Goal: Task Accomplishment & Management: Complete application form

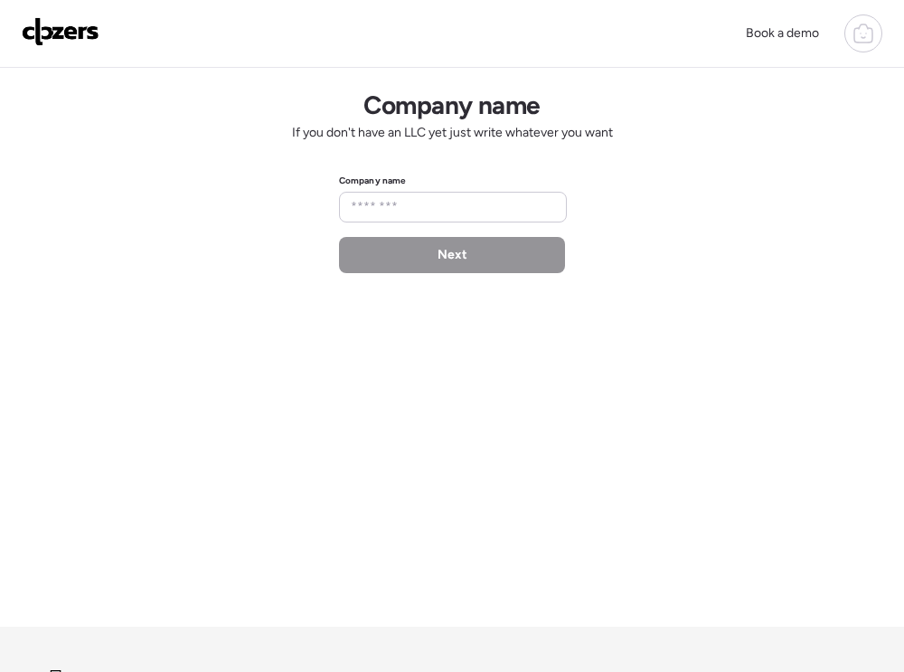
click at [881, 39] on div "Book a demo" at bounding box center [808, 33] width 147 height 38
click at [864, 37] on icon at bounding box center [862, 35] width 5 height 5
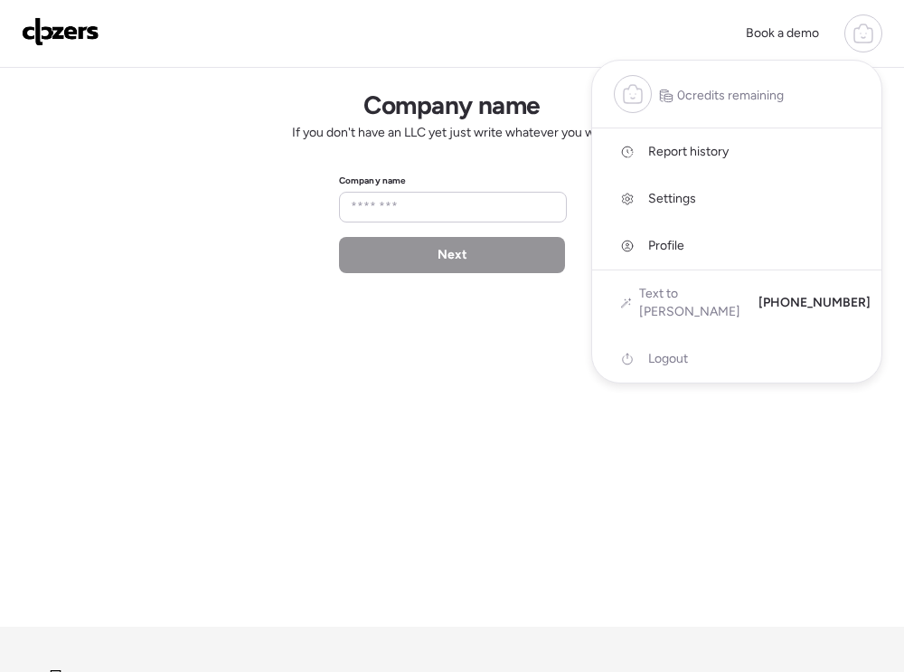
click at [635, 335] on div "Logout" at bounding box center [736, 358] width 289 height 47
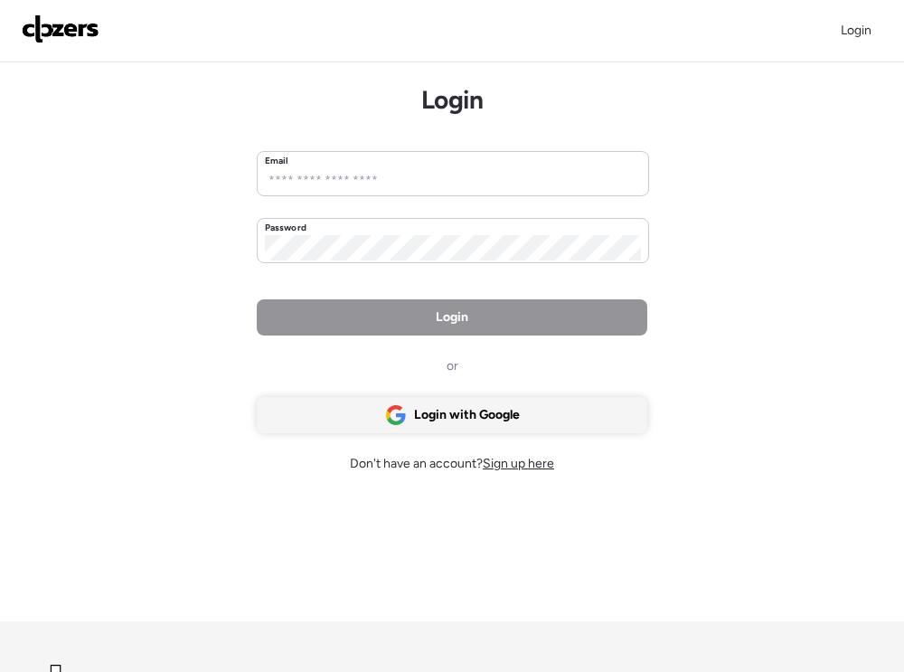
click at [473, 427] on div "Login with Google" at bounding box center [452, 415] width 390 height 36
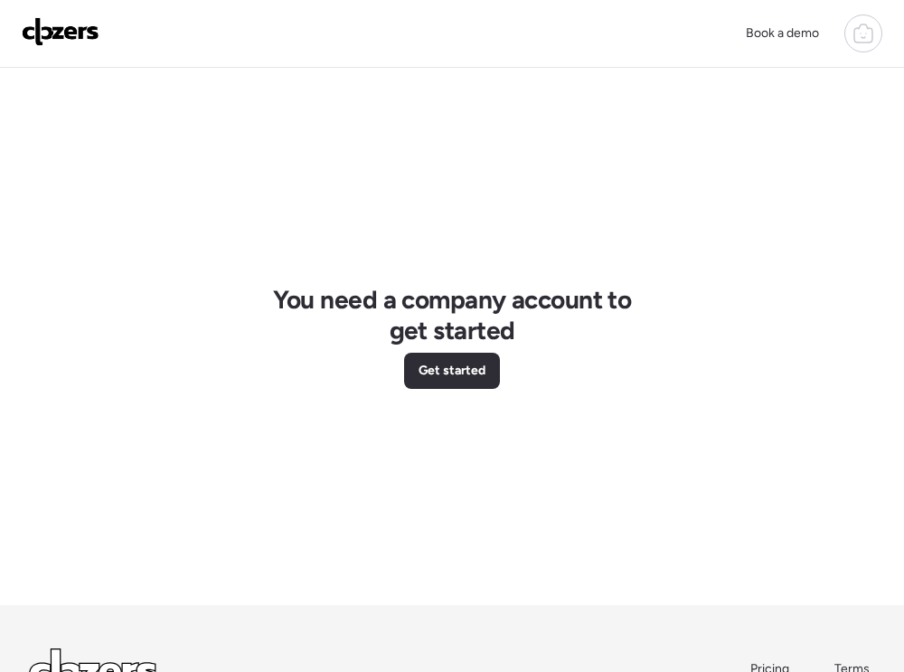
click at [893, 38] on div "Book a demo" at bounding box center [452, 34] width 904 height 68
click at [869, 40] on icon at bounding box center [863, 34] width 22 height 22
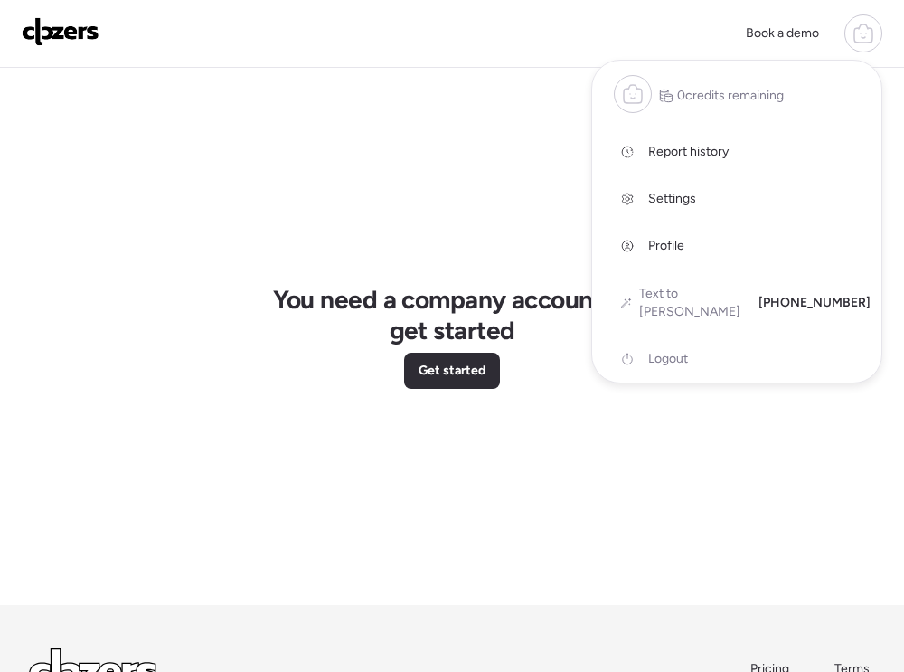
click at [869, 36] on icon at bounding box center [863, 34] width 22 height 22
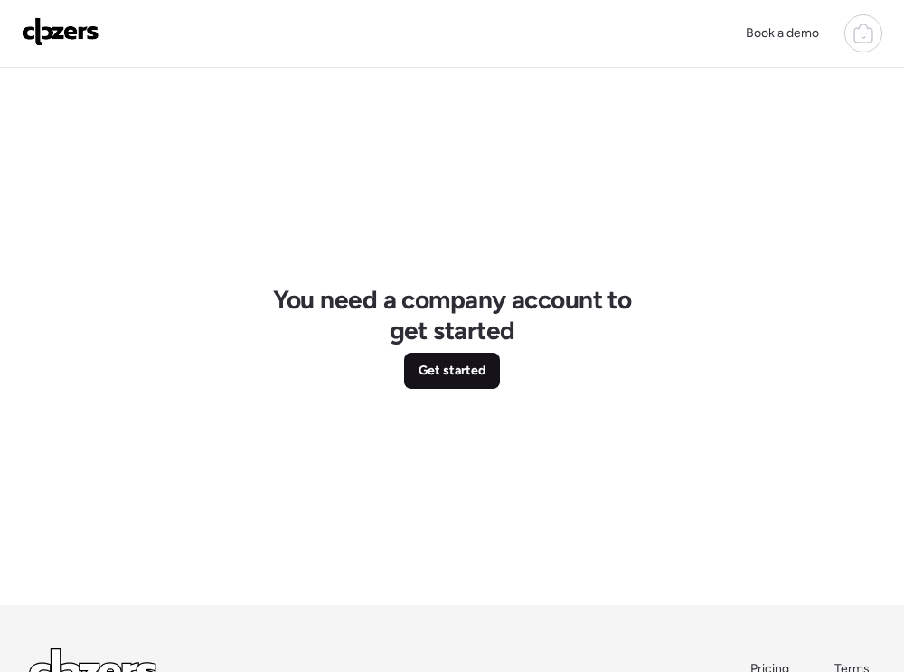
click at [478, 370] on span "Get started" at bounding box center [451, 371] width 67 height 18
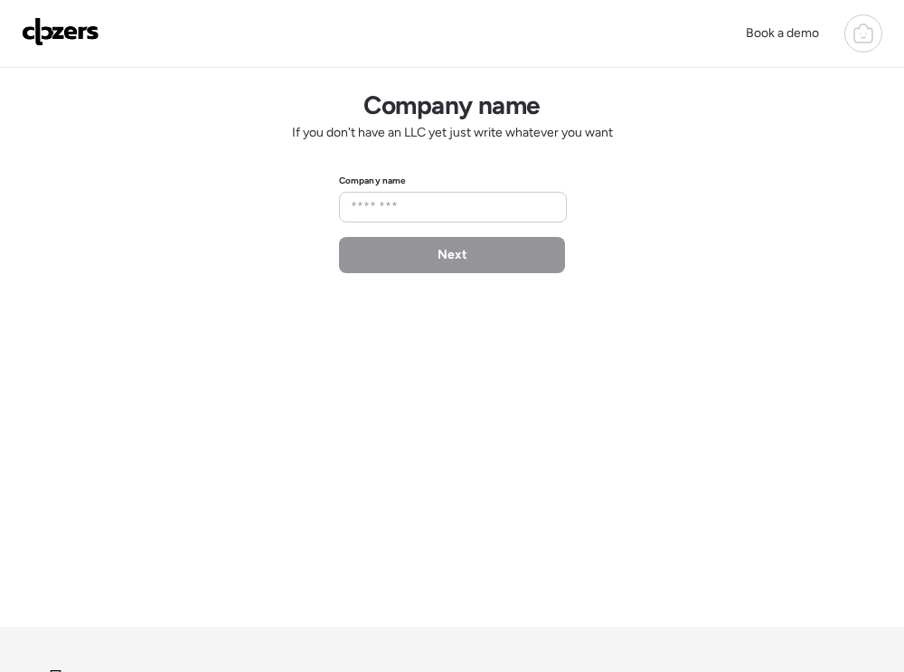
click at [420, 183] on div "Company name" at bounding box center [452, 197] width 226 height 52
click at [420, 201] on input "text" at bounding box center [452, 206] width 211 height 25
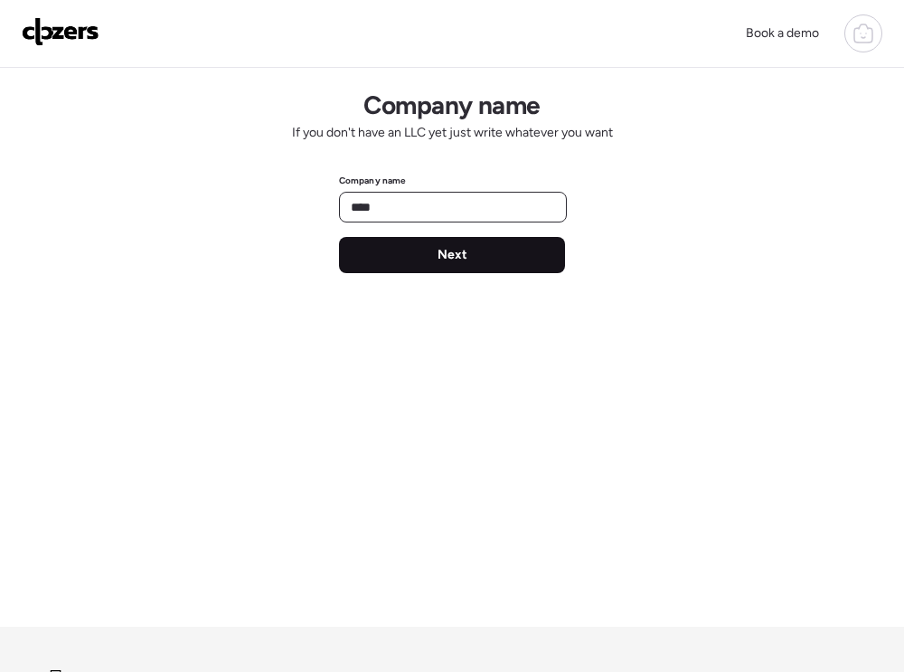
type input "****"
click at [410, 253] on div "Next" at bounding box center [452, 255] width 226 height 36
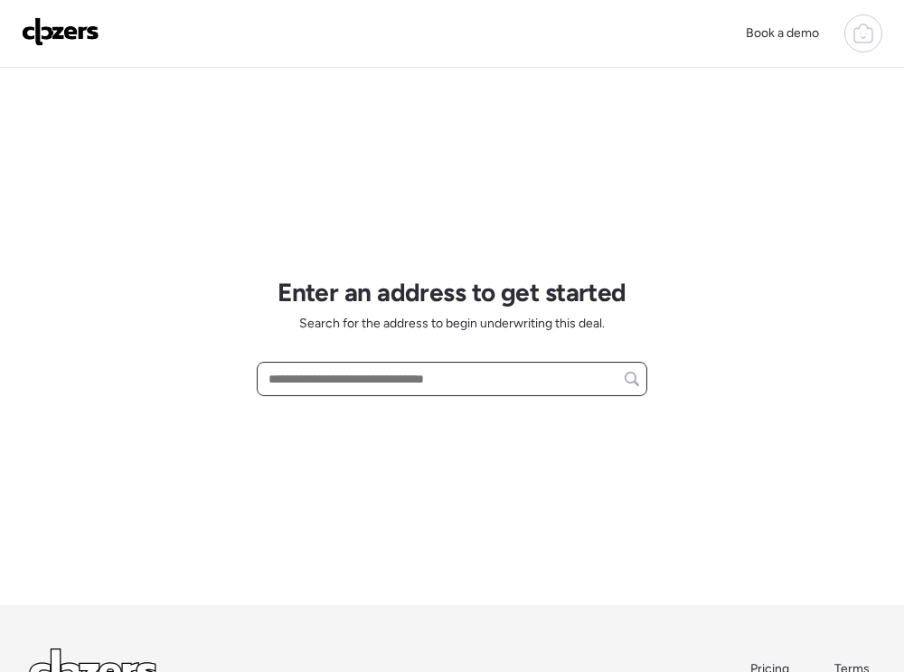
click at [393, 382] on input "text" at bounding box center [452, 378] width 374 height 25
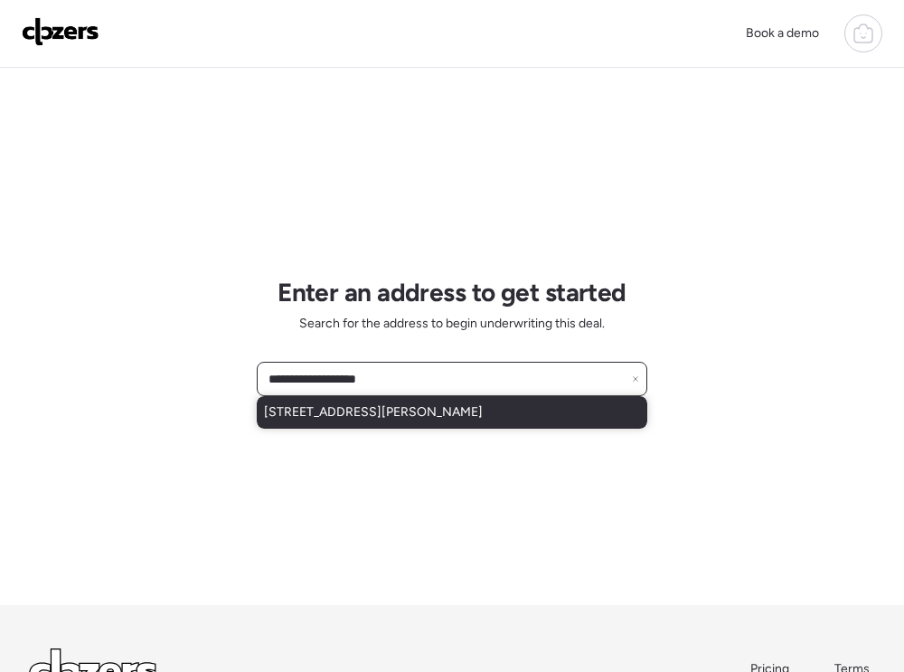
type input "**********"
click at [424, 420] on span "3511 Loggerhead Way, Wesley Chapel, FL, 33544" at bounding box center [373, 412] width 219 height 18
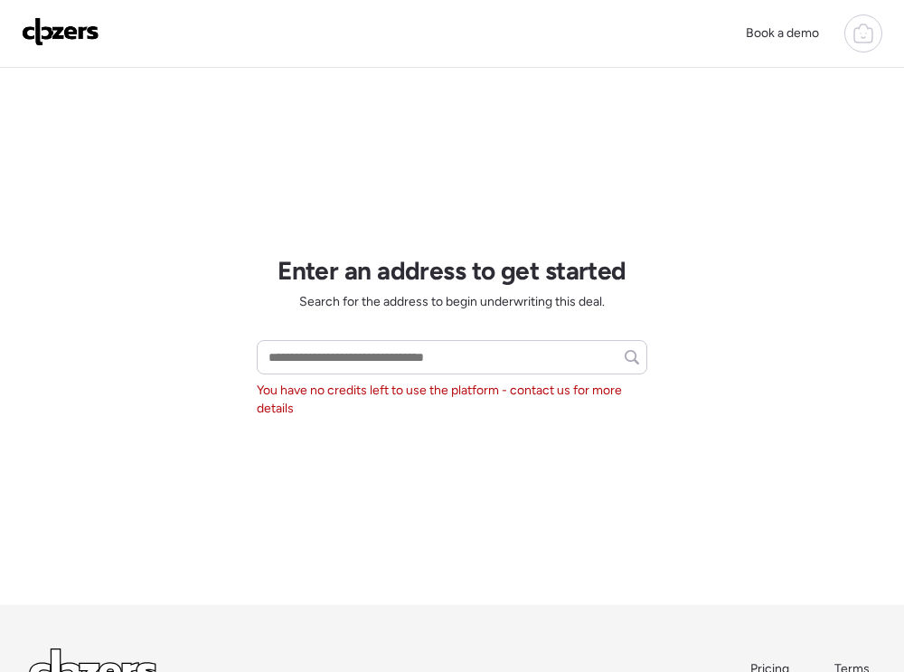
click at [843, 50] on div "Book a demo" at bounding box center [808, 33] width 147 height 38
click at [852, 48] on div at bounding box center [863, 33] width 38 height 38
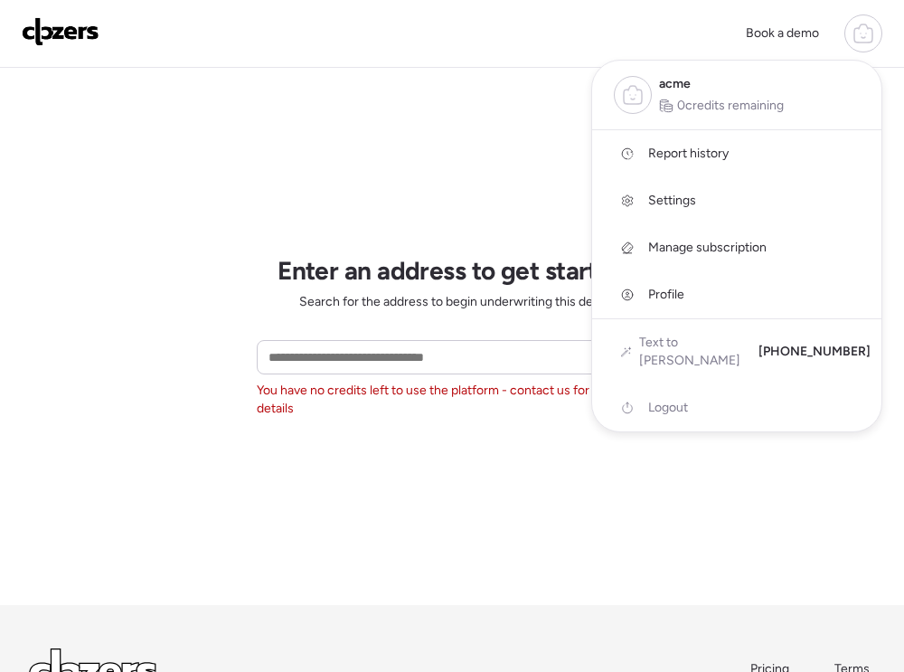
click at [561, 474] on div at bounding box center [452, 285] width 904 height 672
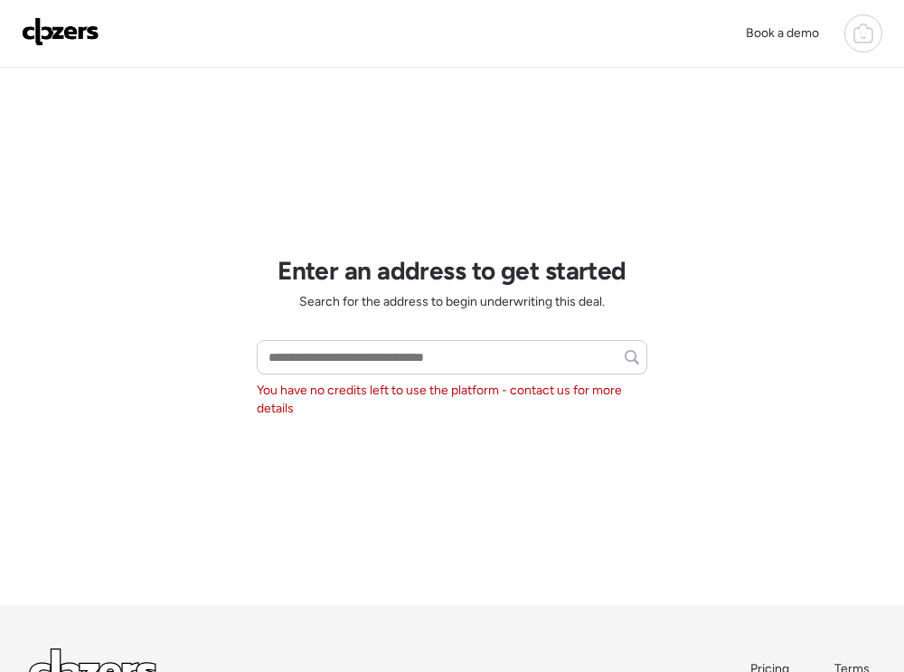
scroll to position [155, 0]
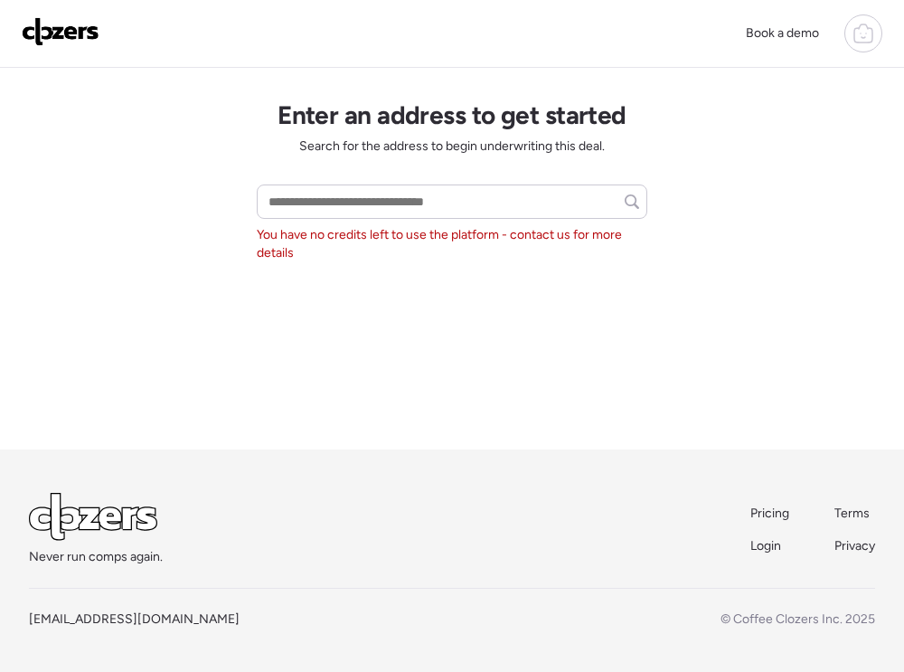
click at [784, 514] on span "Pricing" at bounding box center [769, 512] width 39 height 15
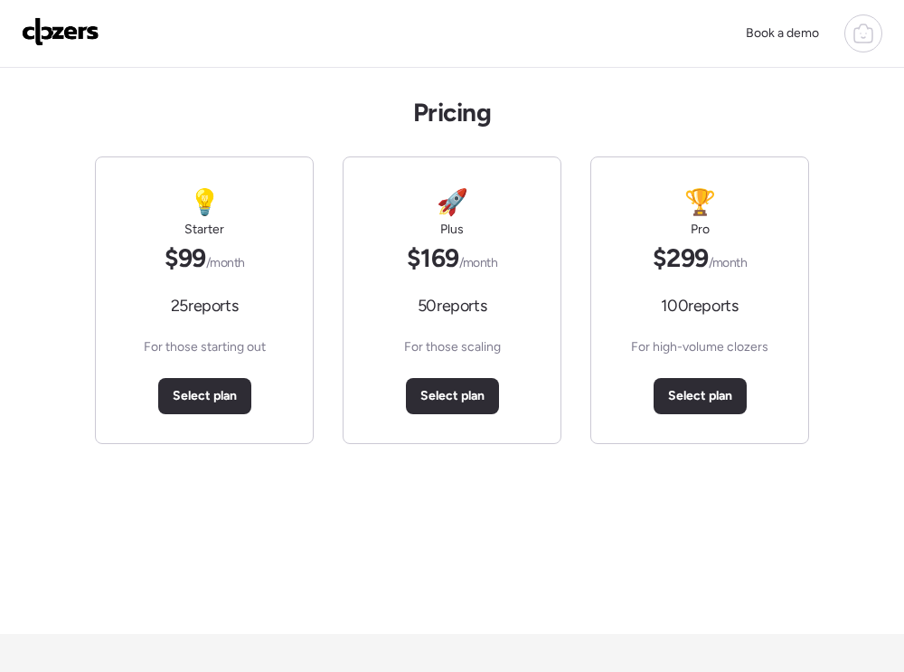
click at [878, 40] on div at bounding box center [863, 33] width 38 height 38
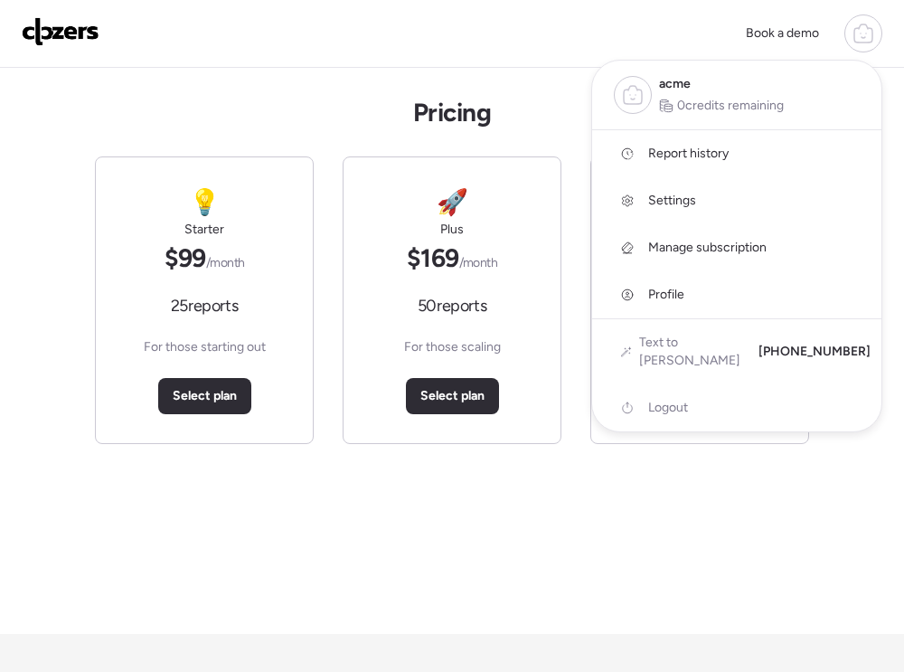
click at [698, 250] on span "Manage subscription" at bounding box center [707, 248] width 118 height 18
click at [696, 245] on span "Manage subscription" at bounding box center [707, 248] width 118 height 18
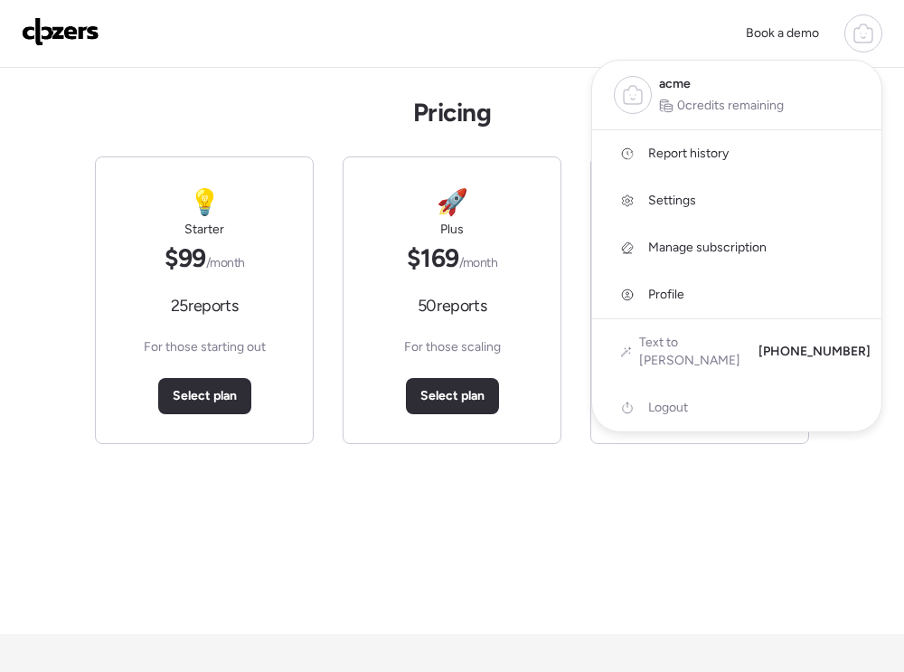
click at [683, 399] on span "Logout" at bounding box center [668, 408] width 40 height 18
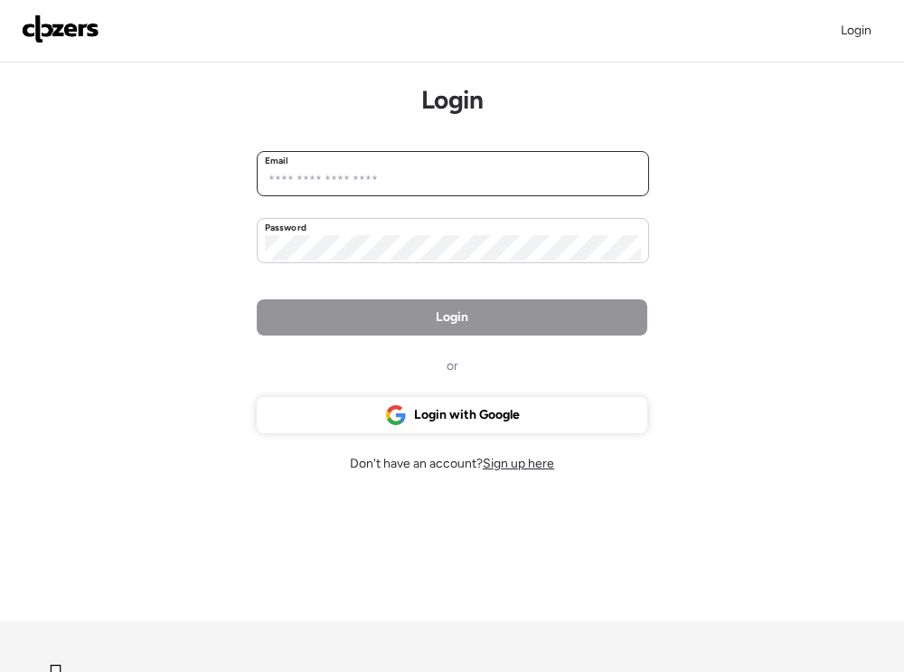
click at [422, 175] on input "email" at bounding box center [453, 180] width 376 height 25
type input "**"
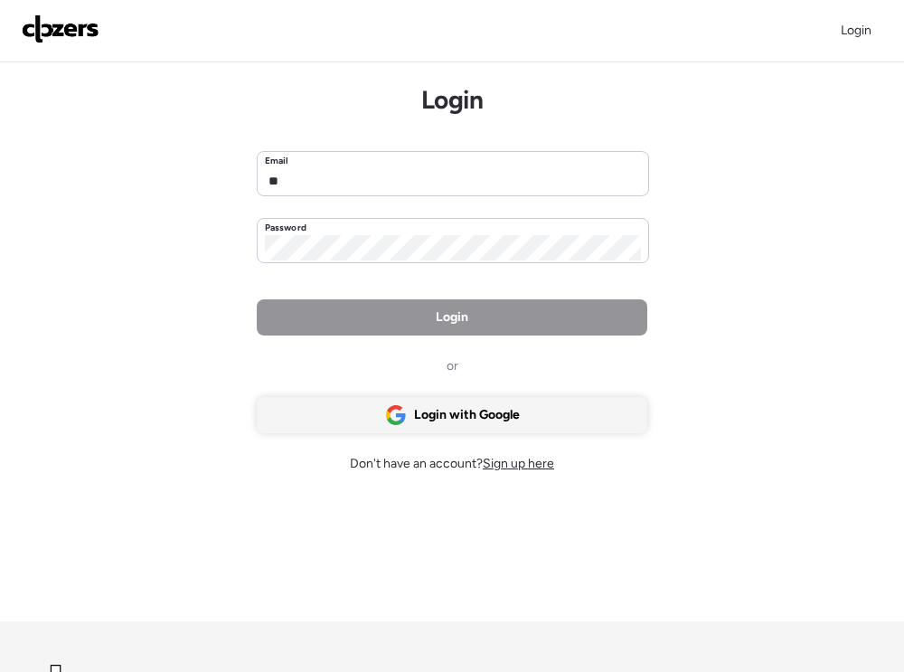
click at [448, 406] on span "Login with Google" at bounding box center [467, 415] width 106 height 18
